Goal: Ask a question

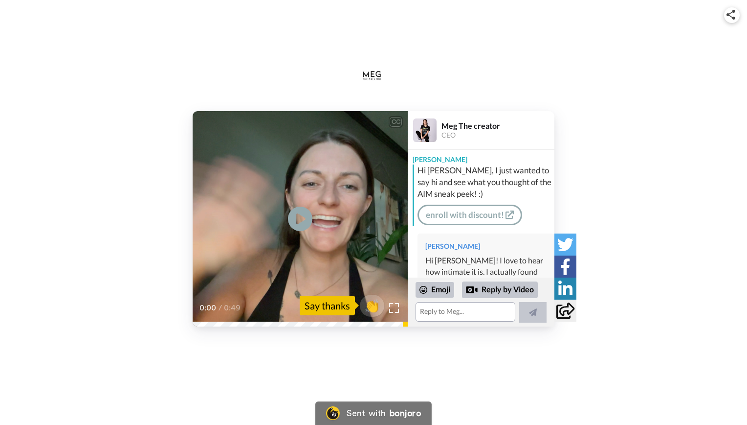
scroll to position [261, 0]
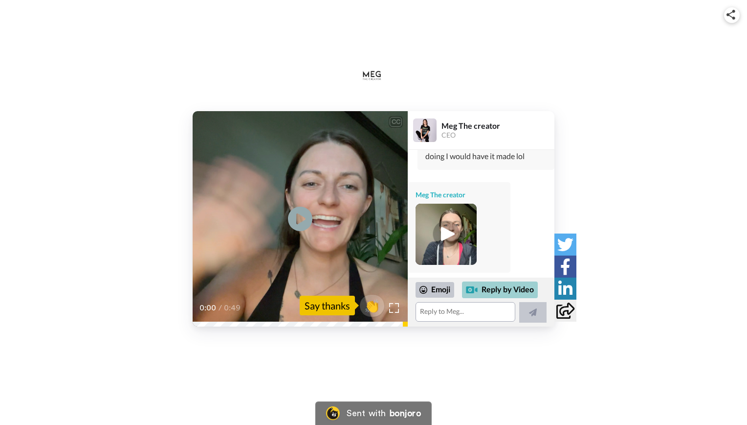
click at [478, 292] on div at bounding box center [472, 290] width 12 height 12
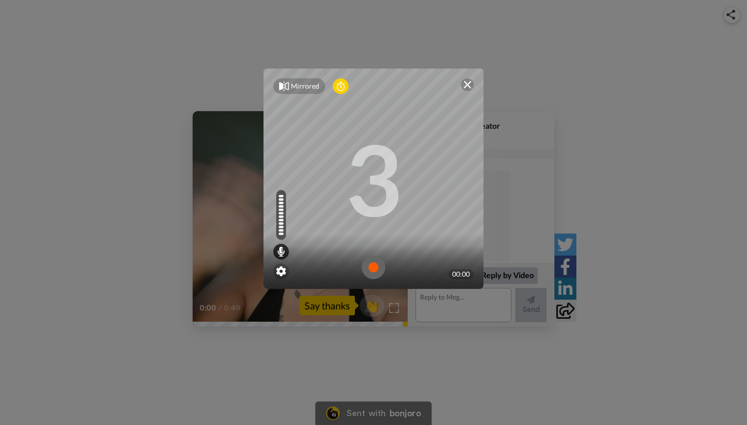
click at [365, 181] on div "3" at bounding box center [373, 178] width 57 height 73
click at [367, 263] on img at bounding box center [373, 266] width 23 height 23
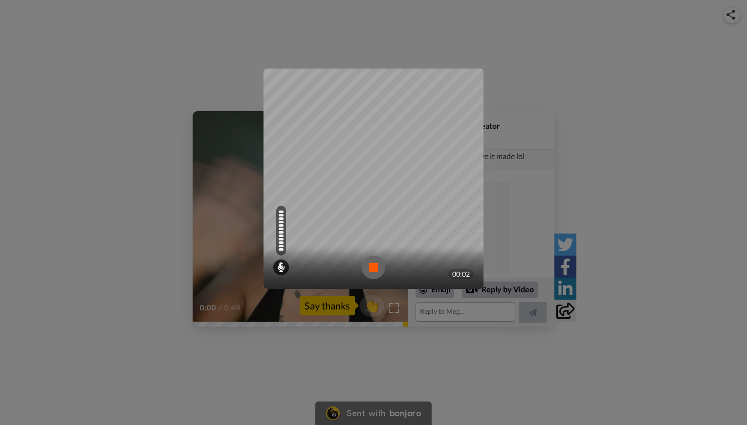
click at [363, 265] on img at bounding box center [373, 266] width 23 height 23
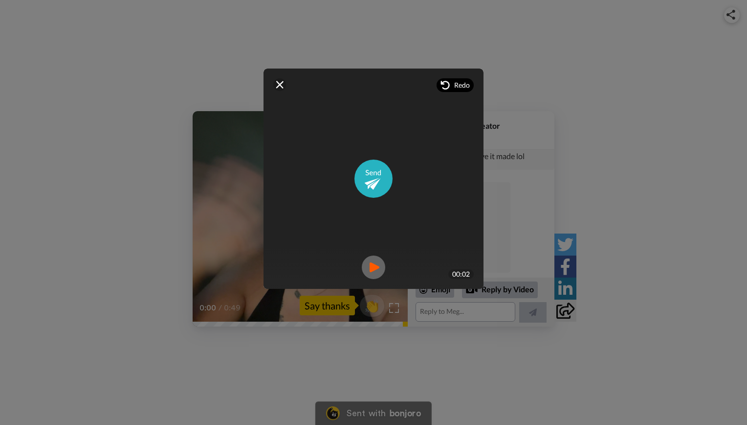
click at [441, 81] on icon at bounding box center [445, 85] width 9 height 9
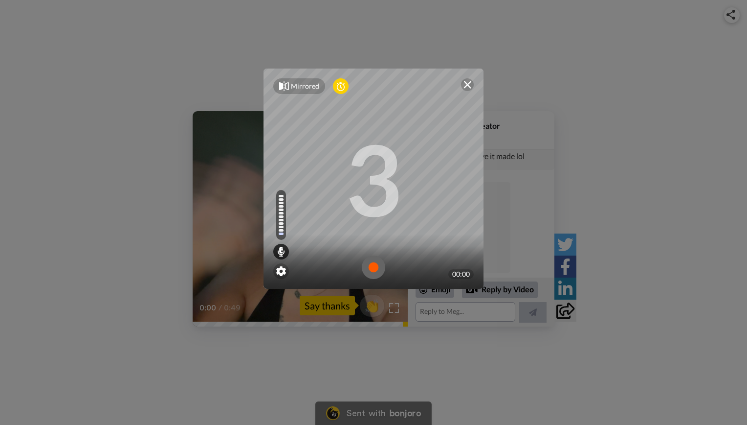
click at [532, 357] on div "Mirrored Redo 3 00:00" at bounding box center [373, 212] width 747 height 425
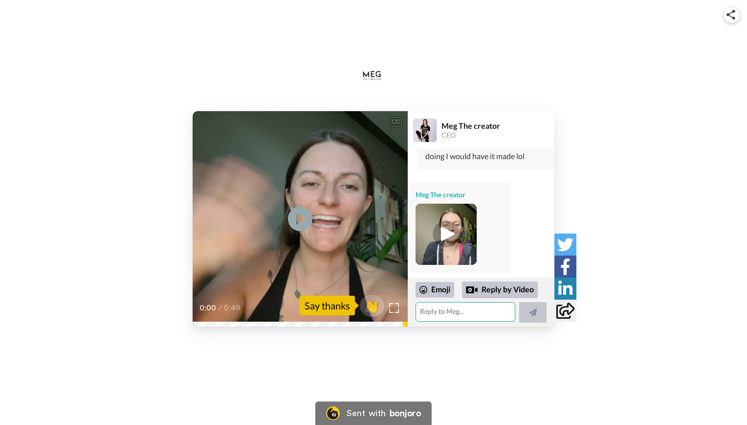
click at [466, 320] on textarea at bounding box center [466, 312] width 100 height 20
click at [295, 224] on icon at bounding box center [301, 219] width 26 height 26
click at [316, 261] on video at bounding box center [300, 218] width 215 height 215
click at [452, 318] on textarea "Thanks so much for the reply! Is there an expiration on the discount for gettin…" at bounding box center [466, 312] width 100 height 20
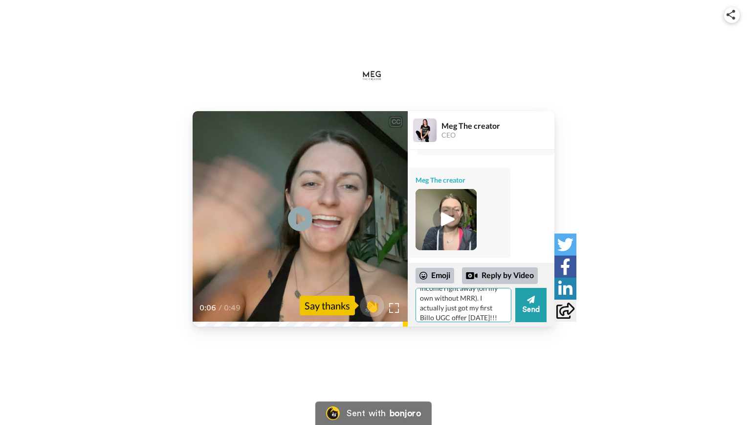
scroll to position [112, 0]
click at [475, 308] on textarea "Thanks so much for the reply! Is there an expiration on the discount for grabbi…" at bounding box center [464, 305] width 96 height 34
click at [442, 294] on textarea "Thanks so much for the reply! Is there an expiration on the discount for grabbi…" at bounding box center [464, 305] width 96 height 34
click at [471, 310] on textarea "Thanks so much for the reply! Is there an expiration on the discount for grabbi…" at bounding box center [464, 305] width 96 height 34
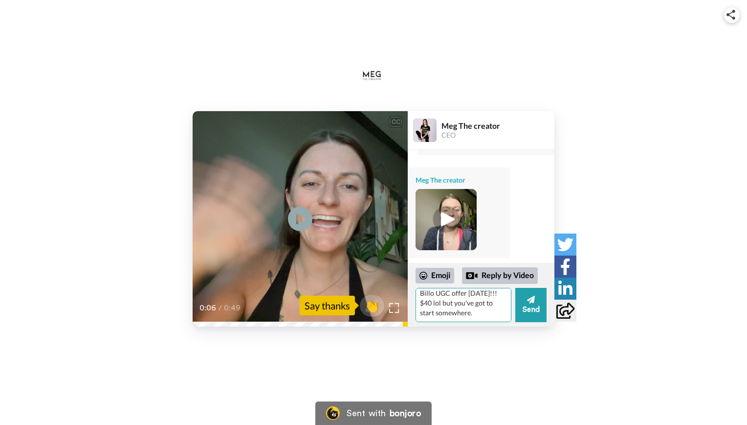
scroll to position [200, 0]
type textarea "Thanks so much for the reply! Is there an expiration on the discount for grabbi…"
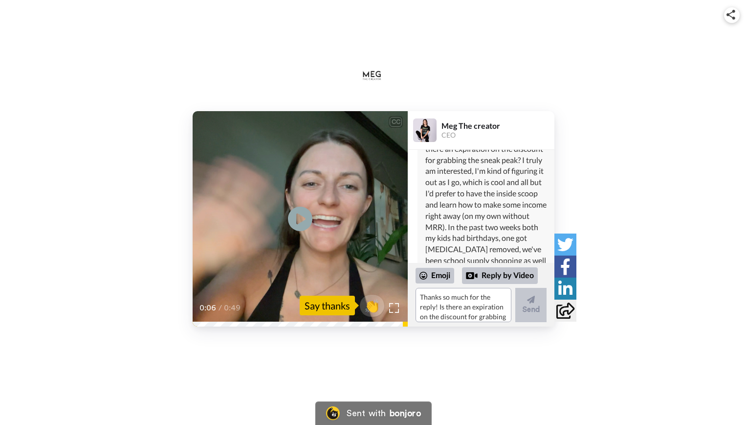
scroll to position [518, 0]
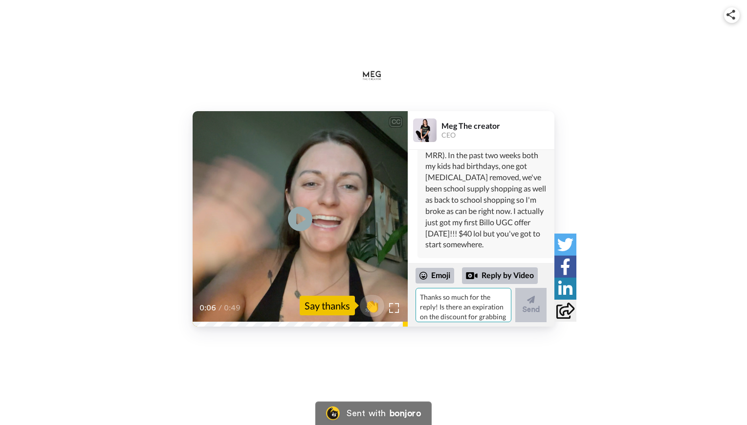
click at [455, 298] on textarea "Thanks so much for the reply! Is there an expiration on the discount for grabbi…" at bounding box center [464, 305] width 96 height 34
click at [455, 298] on textarea "I also had another question about your amazon class in AIM. I'm in the influcer…" at bounding box center [464, 305] width 96 height 34
type textarea "I also had another question about your amazon class in AIM. I'm in the influcer…"
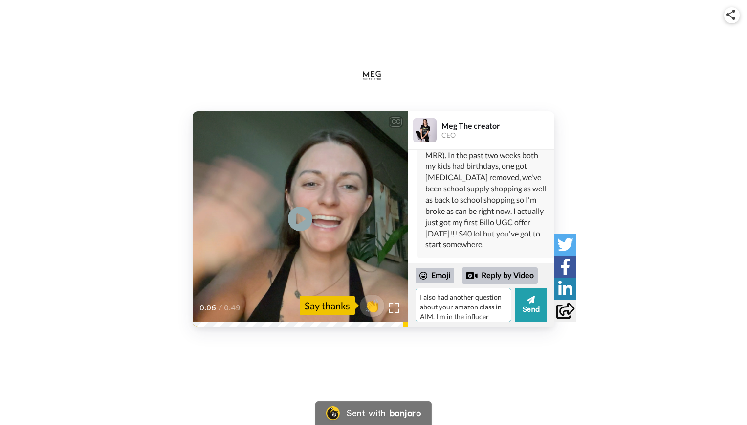
scroll to position [82, 0]
drag, startPoint x: 418, startPoint y: 295, endPoint x: 494, endPoint y: 373, distance: 109.0
click at [494, 373] on div "CC Play/Pause see how you're doing, see if there's any other questions you have…" at bounding box center [373, 212] width 747 height 425
type textarea "Sorry, I sent that before I was finished. I wanted to ask if there was a deadli…"
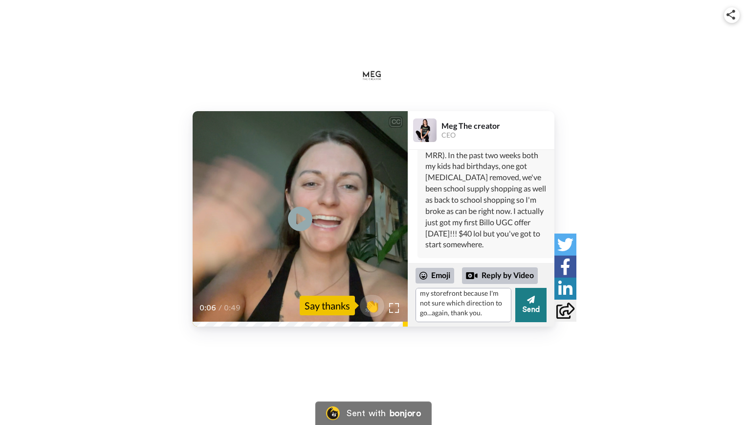
click at [530, 301] on icon at bounding box center [531, 299] width 8 height 10
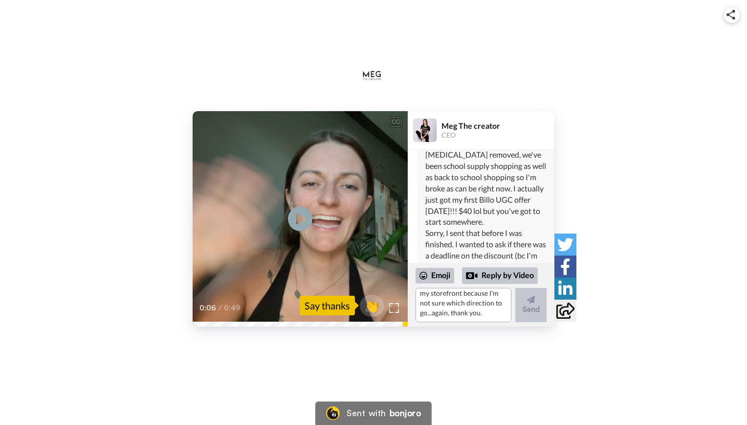
scroll to position [0, 0]
